Goal: Task Accomplishment & Management: Manage account settings

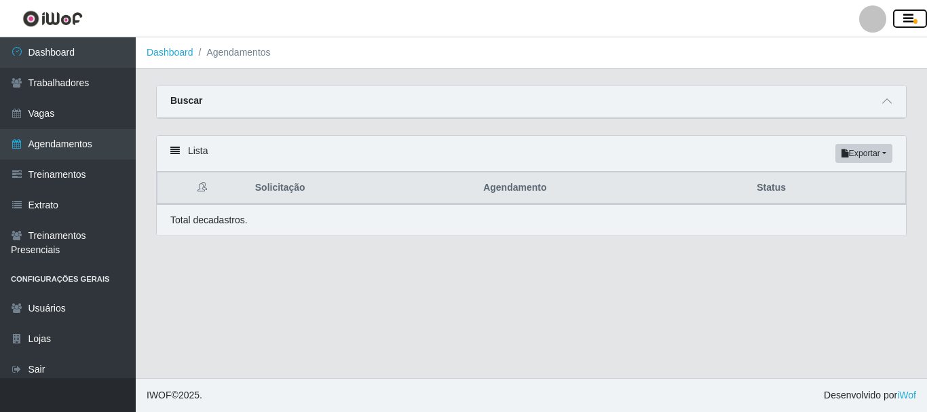
click at [906, 24] on icon "button" at bounding box center [909, 19] width 10 height 12
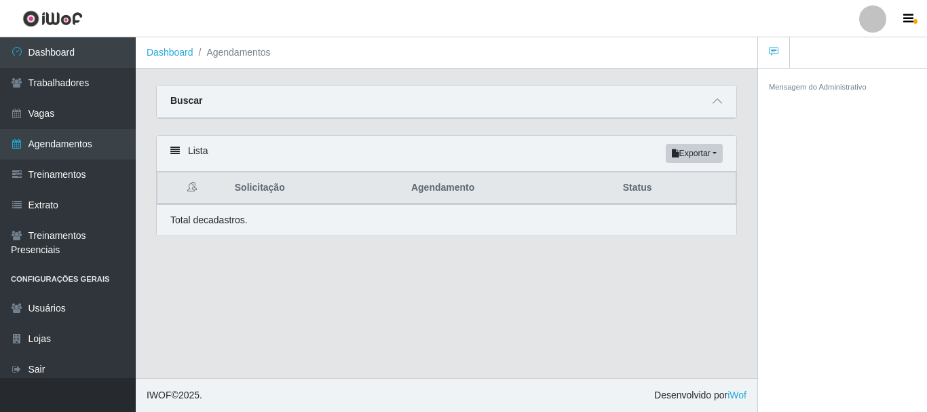
click at [879, 14] on div at bounding box center [873, 18] width 27 height 27
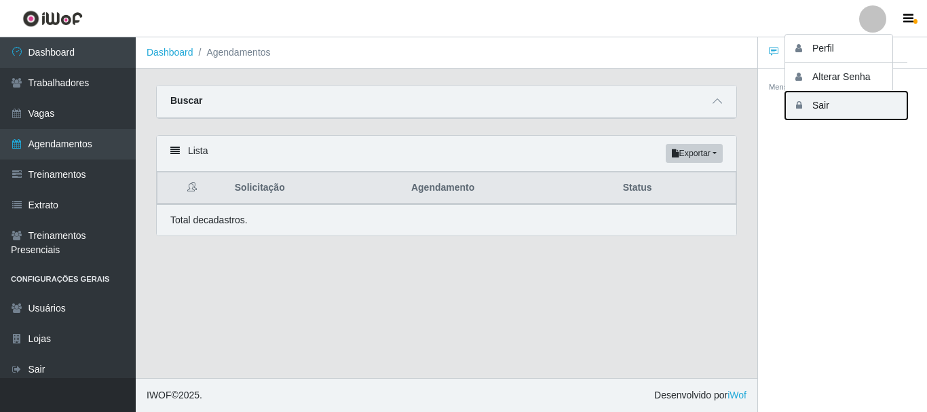
click at [844, 101] on button "Sair" at bounding box center [847, 106] width 122 height 28
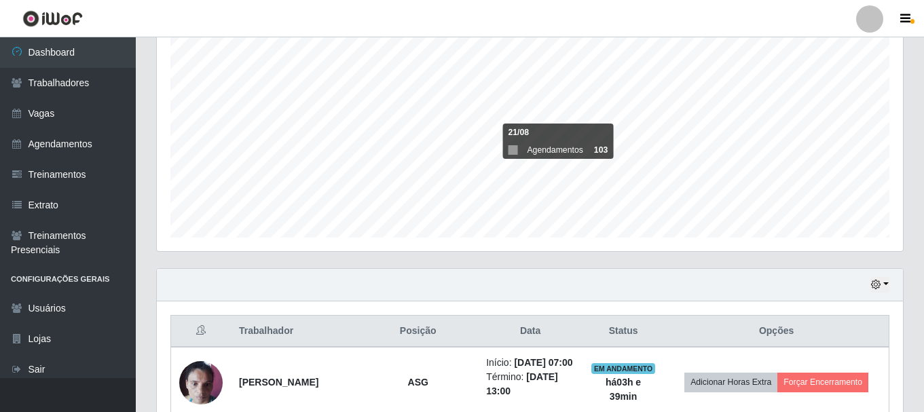
scroll to position [282, 746]
click at [858, 18] on div at bounding box center [869, 18] width 27 height 27
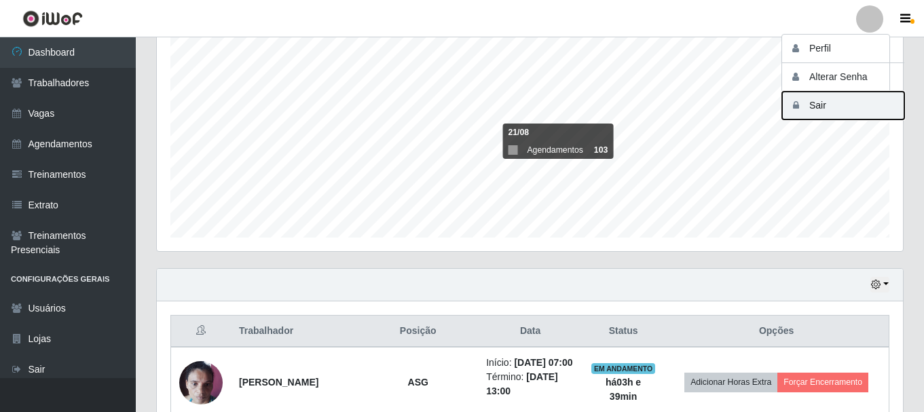
click at [859, 104] on button "Sair" at bounding box center [843, 106] width 122 height 28
